Goal: Navigation & Orientation: Find specific page/section

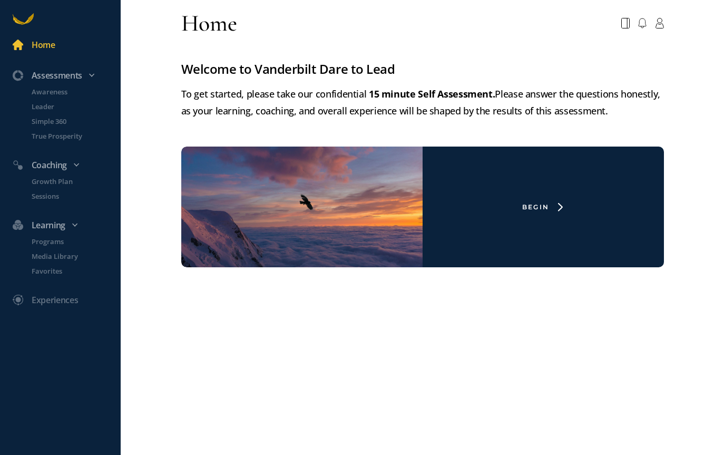
click at [50, 50] on div "Home" at bounding box center [44, 45] width 24 height 14
click at [52, 139] on p "True Prosperity" at bounding box center [75, 136] width 87 height 11
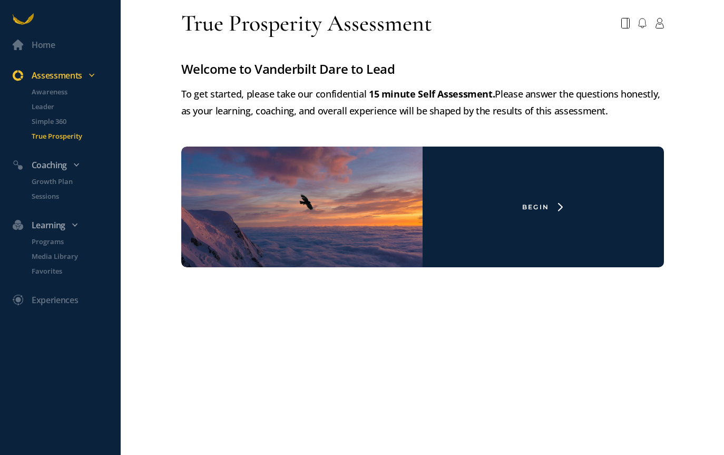
drag, startPoint x: 54, startPoint y: 119, endPoint x: 52, endPoint y: 113, distance: 5.7
click at [54, 119] on p "Simple 360" at bounding box center [75, 121] width 87 height 11
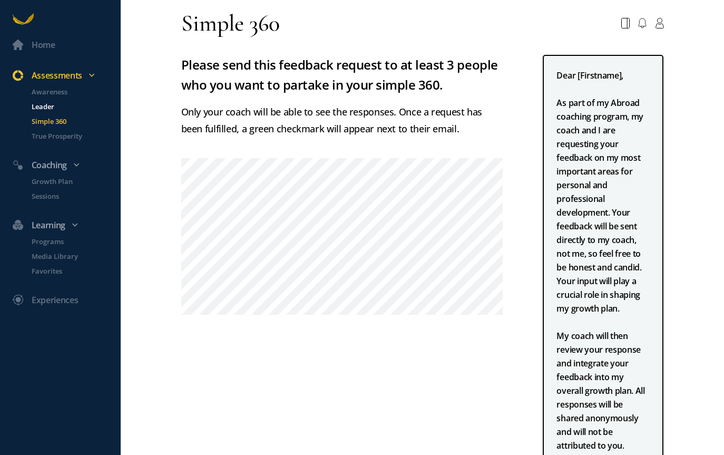
click at [50, 106] on p "Leader" at bounding box center [75, 106] width 87 height 11
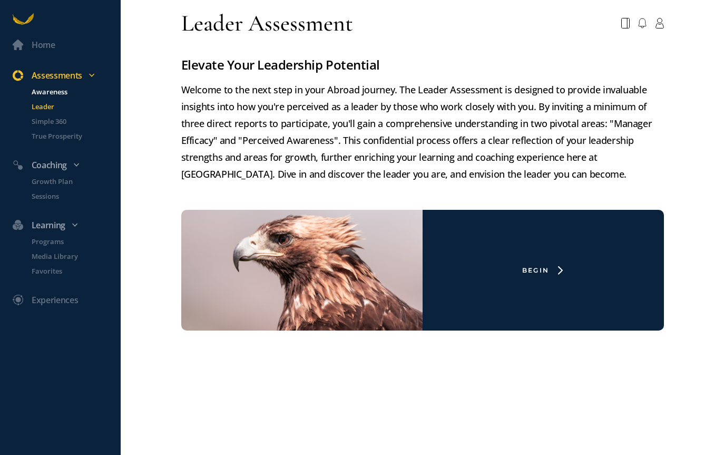
click at [56, 91] on p "Awareness" at bounding box center [75, 91] width 87 height 11
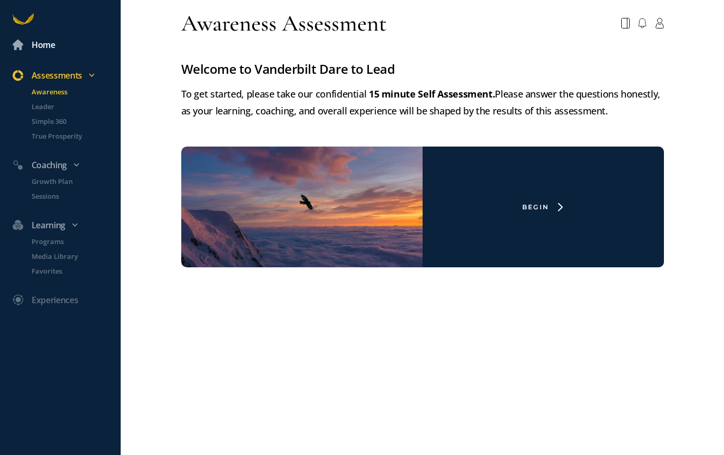
click at [45, 44] on div "Home" at bounding box center [44, 45] width 24 height 14
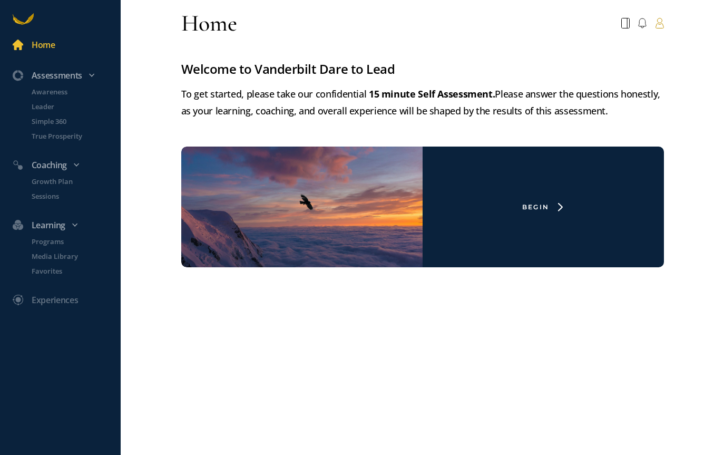
click at [658, 26] on icon at bounding box center [659, 23] width 9 height 11
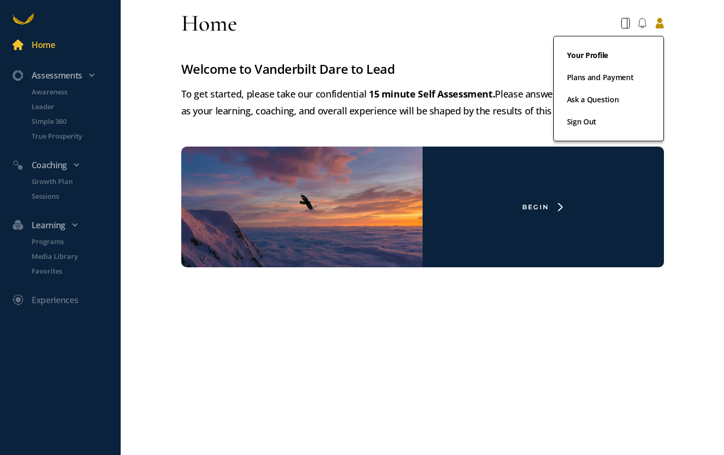
click at [585, 55] on link "Your Profile" at bounding box center [608, 60] width 83 height 22
